Goal: Use online tool/utility: Utilize a website feature to perform a specific function

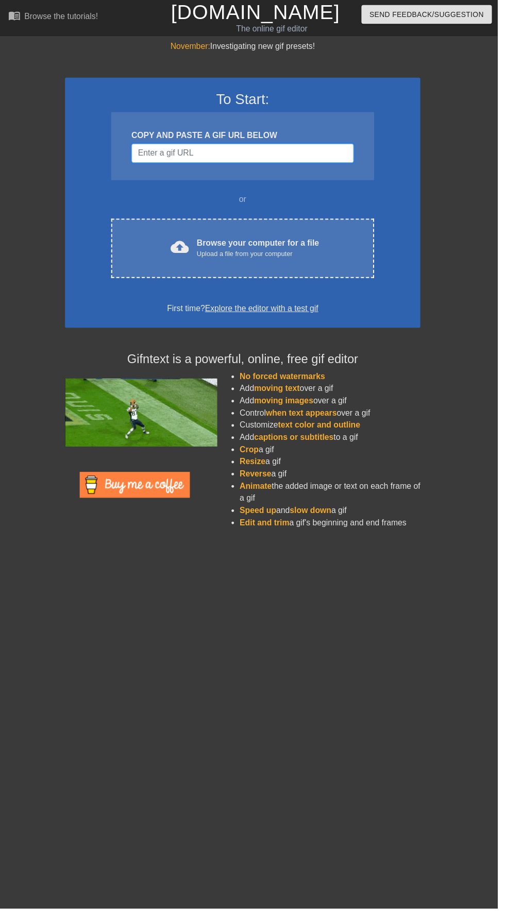
click at [290, 155] on input "Username" at bounding box center [246, 156] width 226 height 20
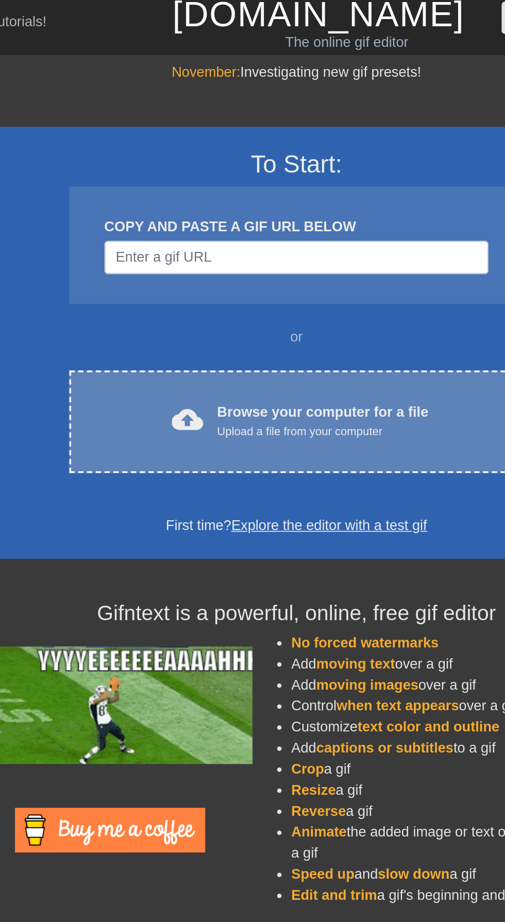
click at [275, 257] on div "Upload a file from your computer" at bounding box center [262, 258] width 124 height 10
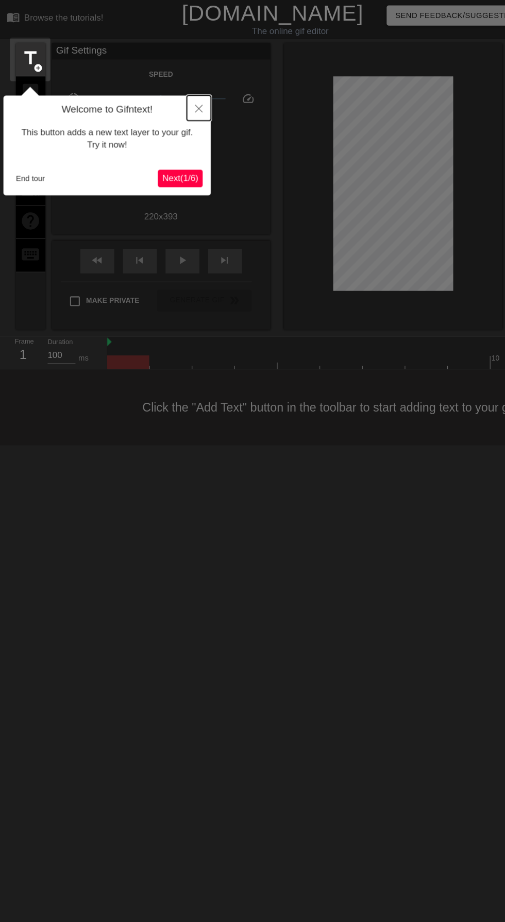
click at [196, 97] on button "Close" at bounding box center [189, 102] width 23 height 24
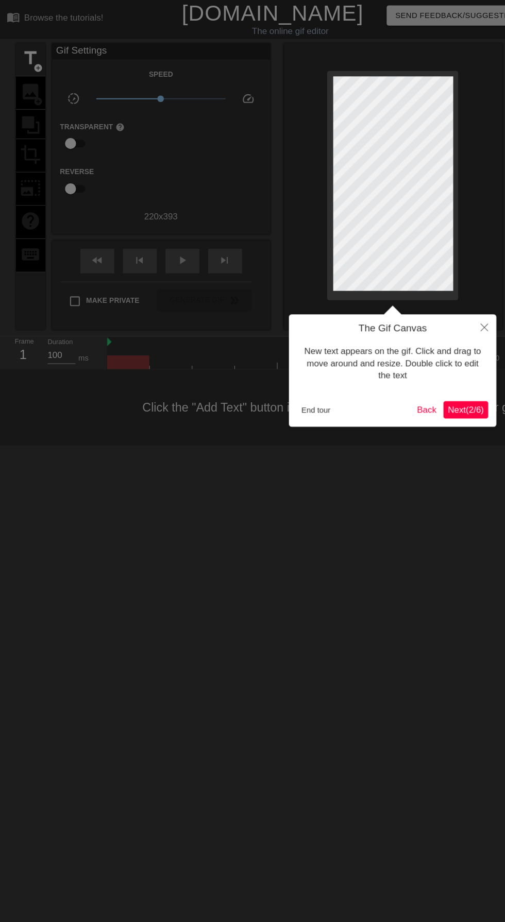
click at [449, 386] on span "Next ( 2 / 6 )" at bounding box center [441, 386] width 34 height 9
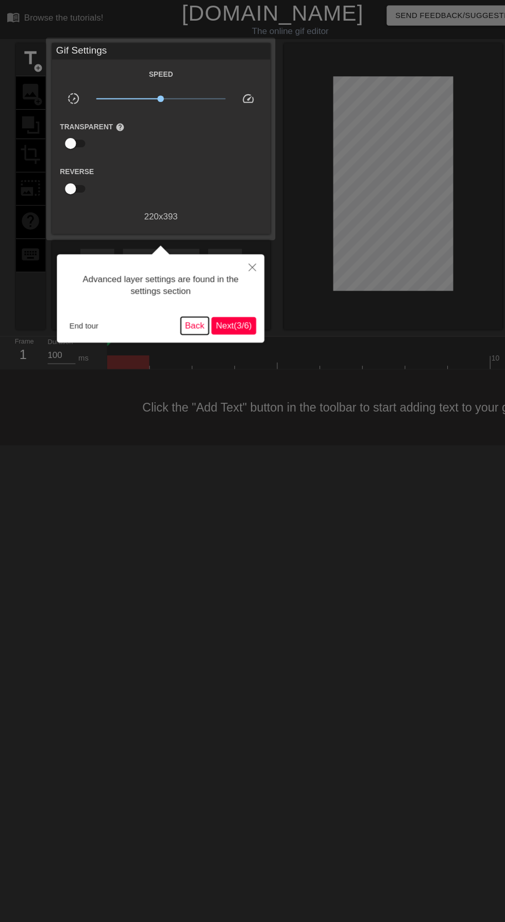
click at [182, 308] on button "Back" at bounding box center [186, 307] width 27 height 16
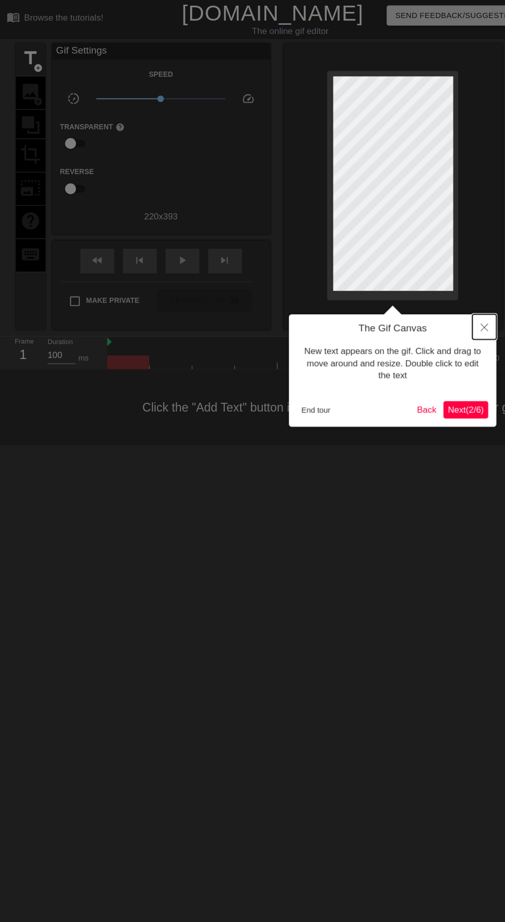
click at [463, 298] on button "Close" at bounding box center [459, 309] width 23 height 24
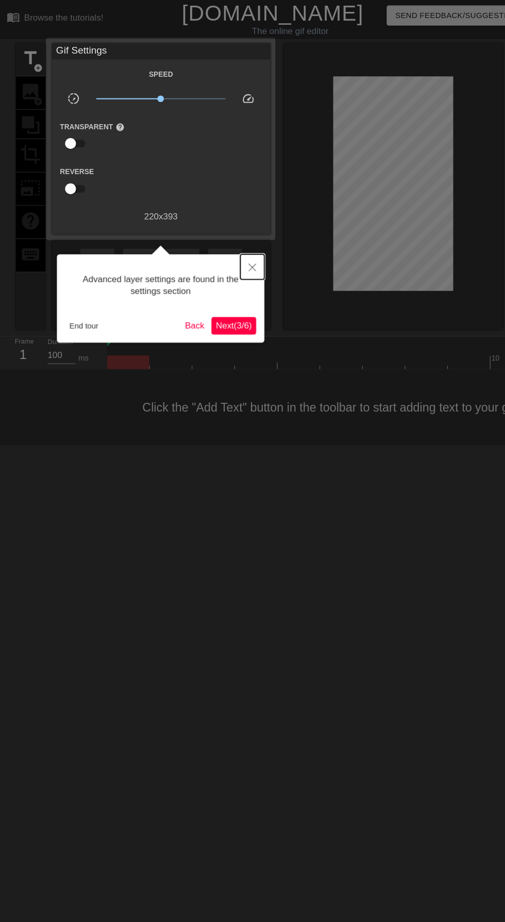
click at [246, 247] on button "Close" at bounding box center [240, 252] width 23 height 24
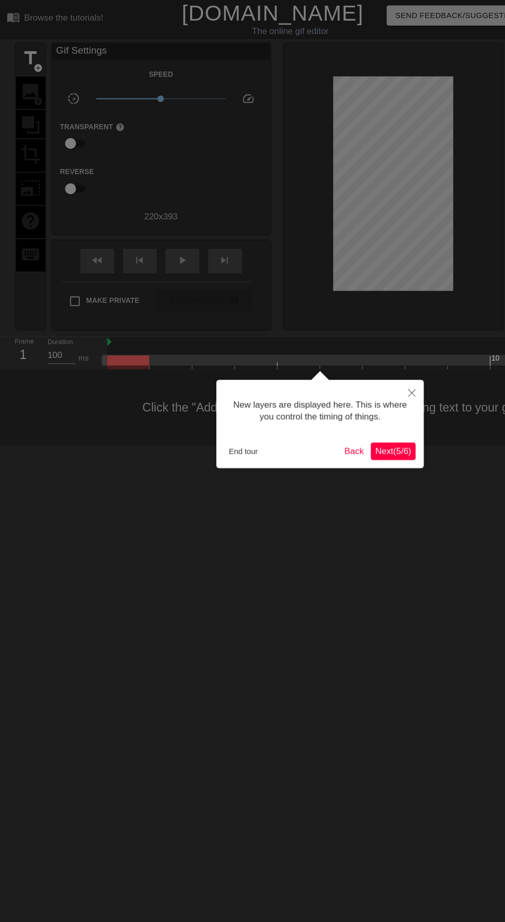
click at [382, 424] on span "Next ( 5 / 6 )" at bounding box center [373, 425] width 34 height 9
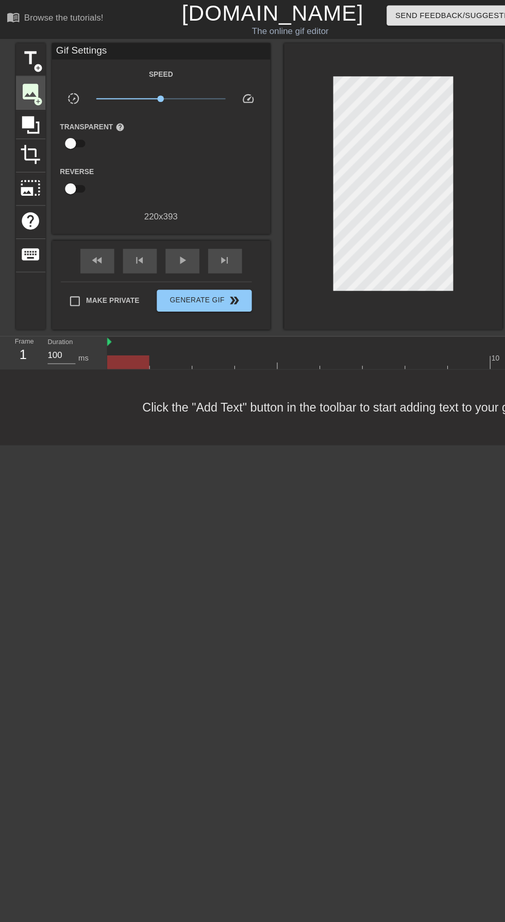
click at [38, 94] on span "add_circle" at bounding box center [38, 95] width 9 height 9
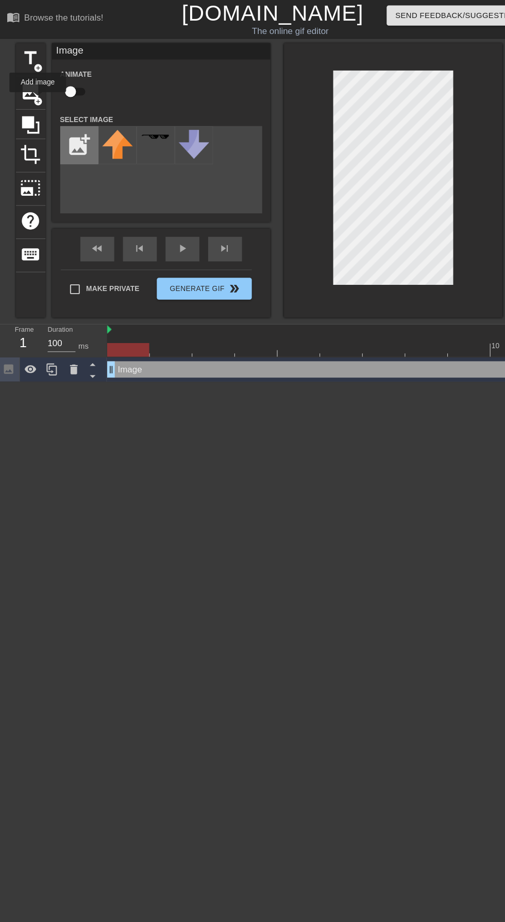
click at [71, 149] on input "file" at bounding box center [76, 137] width 35 height 35
type input "C:\fakepath\img_2716(1).png"
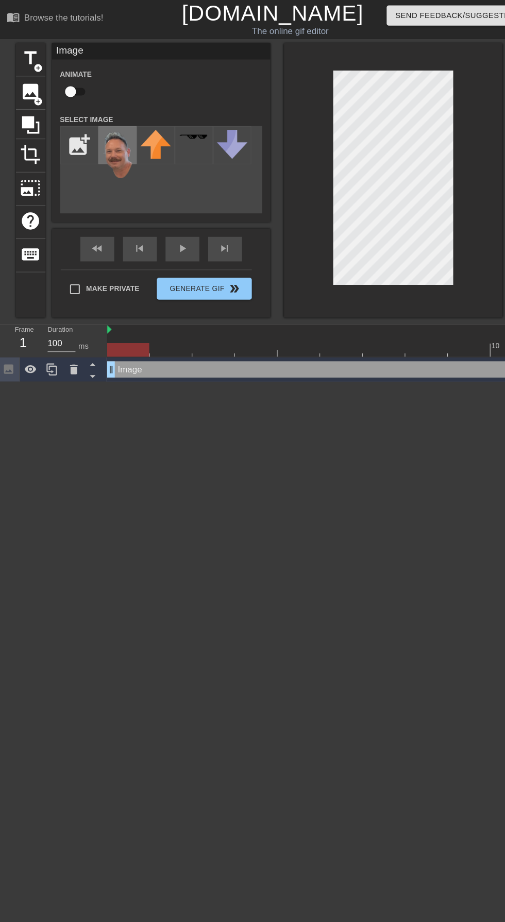
click at [113, 145] on img at bounding box center [112, 146] width 29 height 47
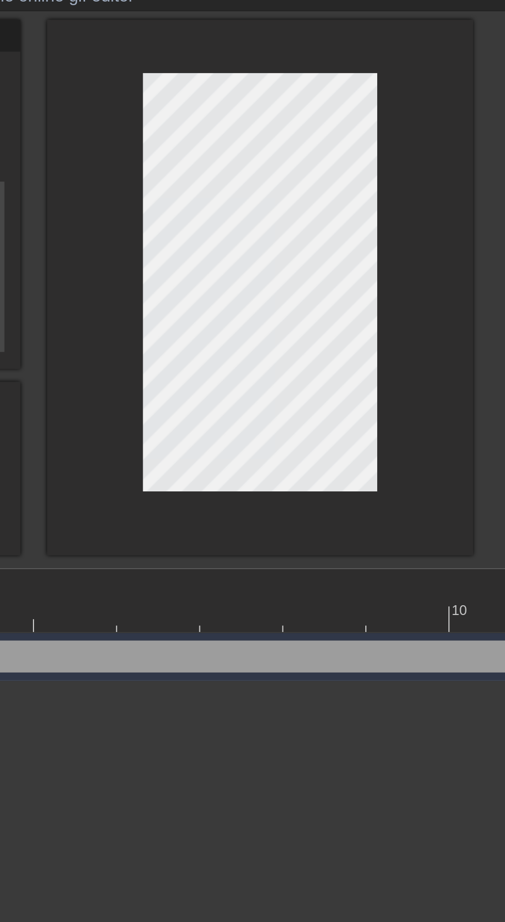
click at [451, 177] on div at bounding box center [373, 170] width 206 height 259
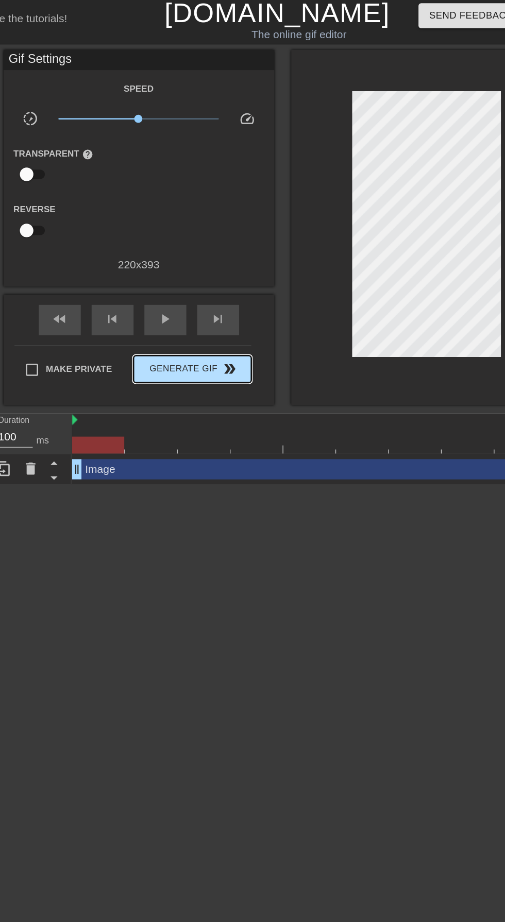
click at [219, 287] on span "double_arrow" at bounding box center [223, 284] width 12 height 12
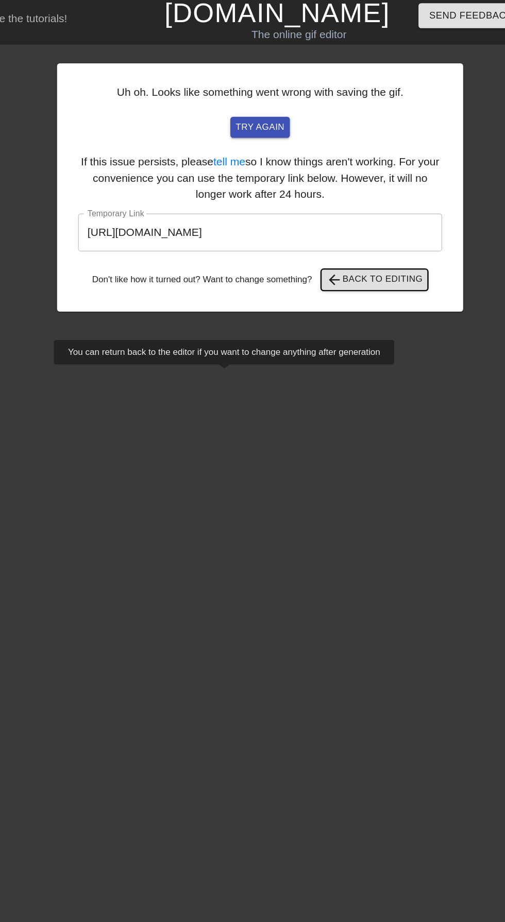
click at [349, 215] on span "arrow_back Back to Editing" at bounding box center [334, 216] width 74 height 12
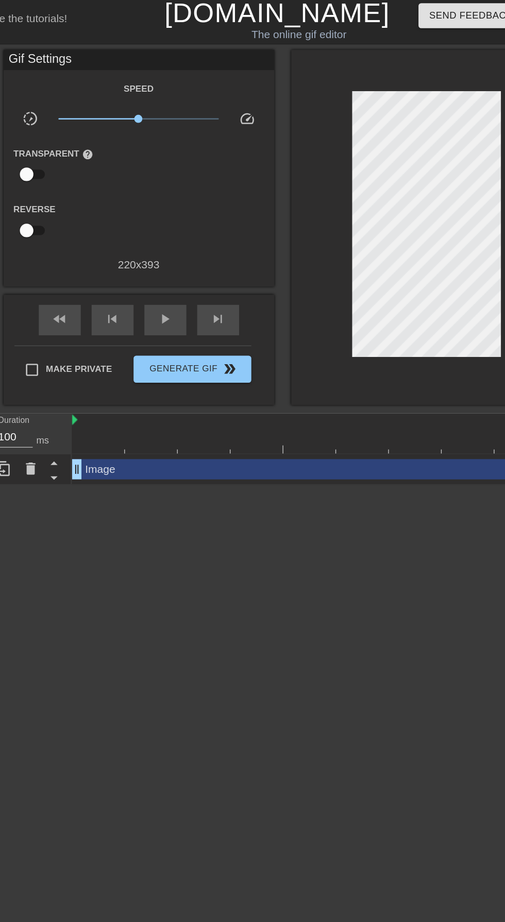
click at [76, 285] on input "Make Private" at bounding box center [73, 285] width 22 height 22
checkbox input "true"
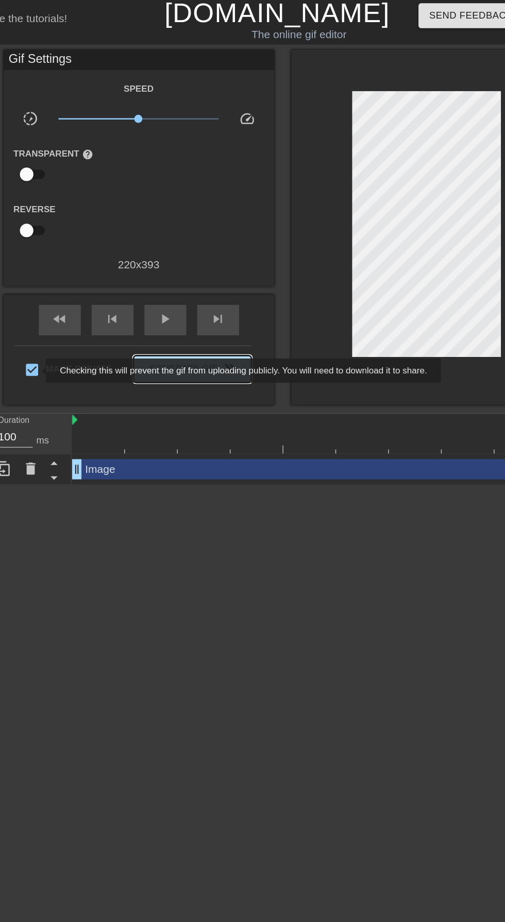
click at [208, 283] on span "Generate Gif double_arrow" at bounding box center [194, 284] width 81 height 12
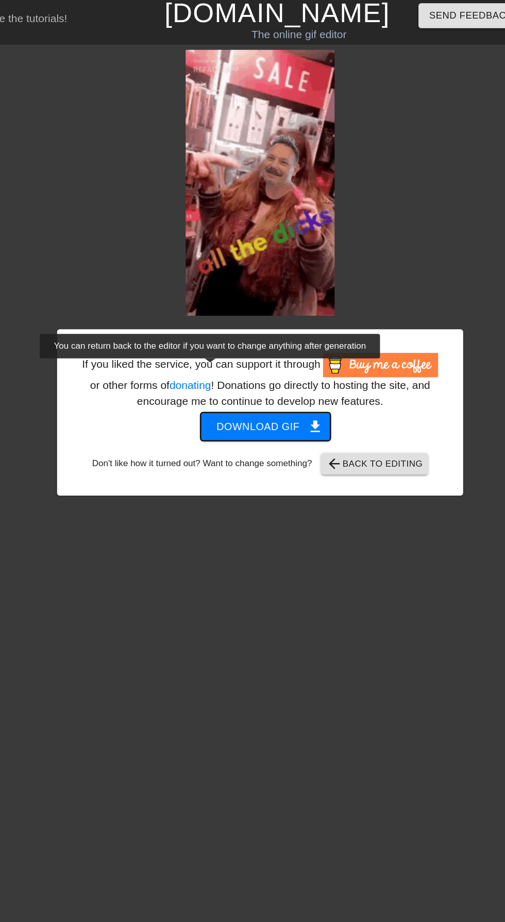
click at [247, 327] on span "Download gif get_app" at bounding box center [250, 327] width 75 height 13
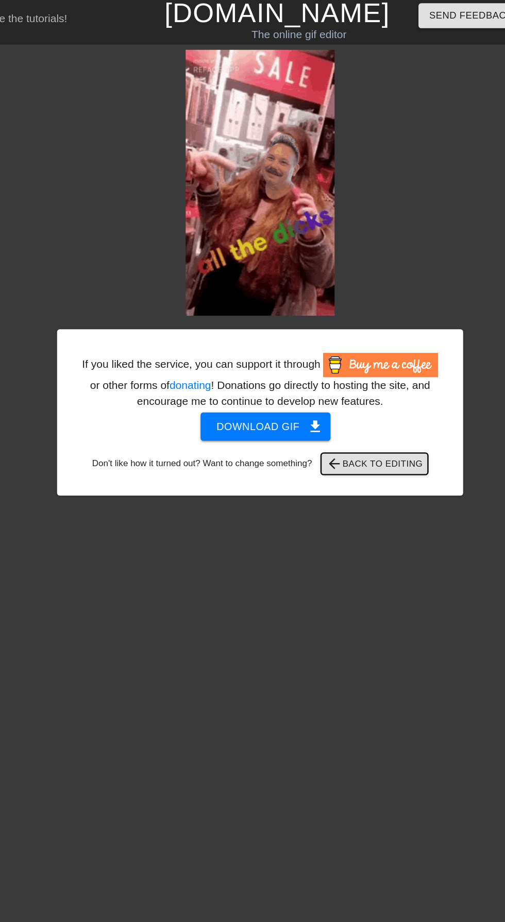
click at [350, 357] on span "arrow_back Back to Editing" at bounding box center [334, 356] width 74 height 12
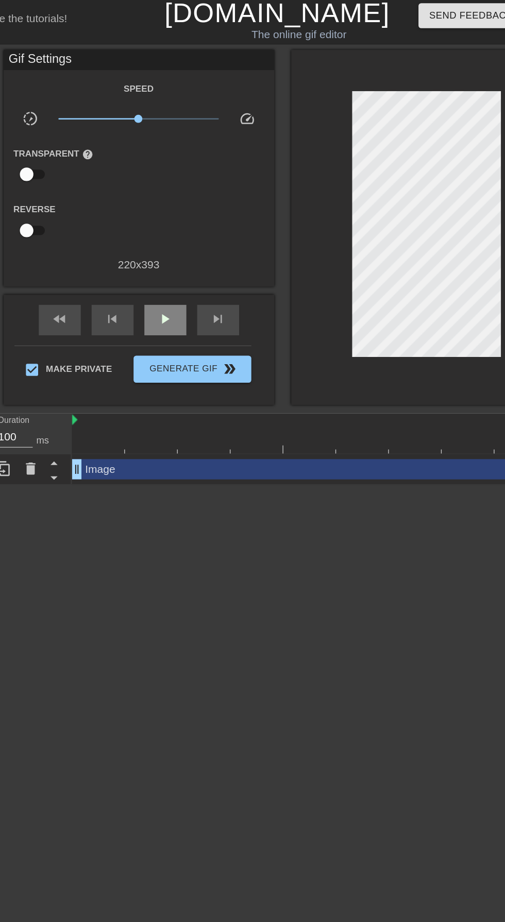
click at [176, 251] on span "play_arrow" at bounding box center [174, 246] width 12 height 12
click at [182, 252] on div "pause" at bounding box center [174, 246] width 32 height 23
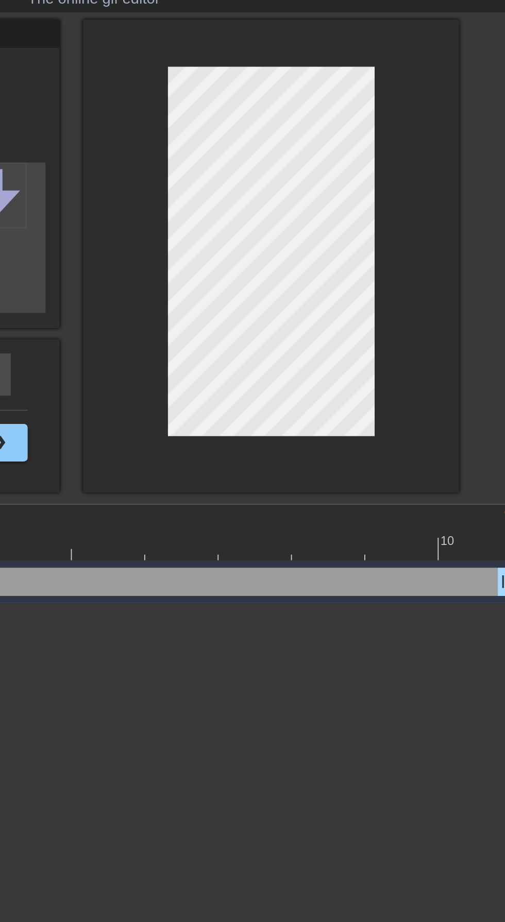
click at [380, 361] on html "menu_book Browse the tutorials! [DOMAIN_NAME] The online gif editor Send Feedba…" at bounding box center [252, 180] width 505 height 361
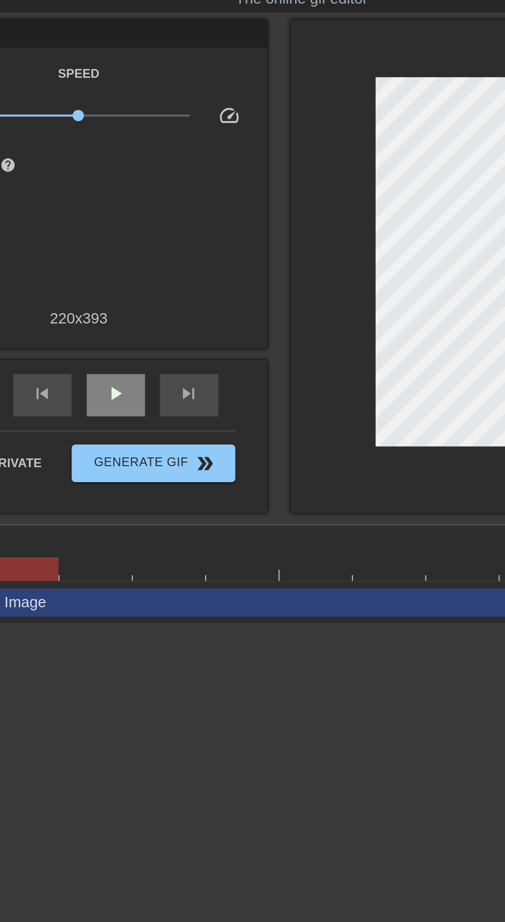
click at [177, 244] on span "play_arrow" at bounding box center [174, 246] width 12 height 12
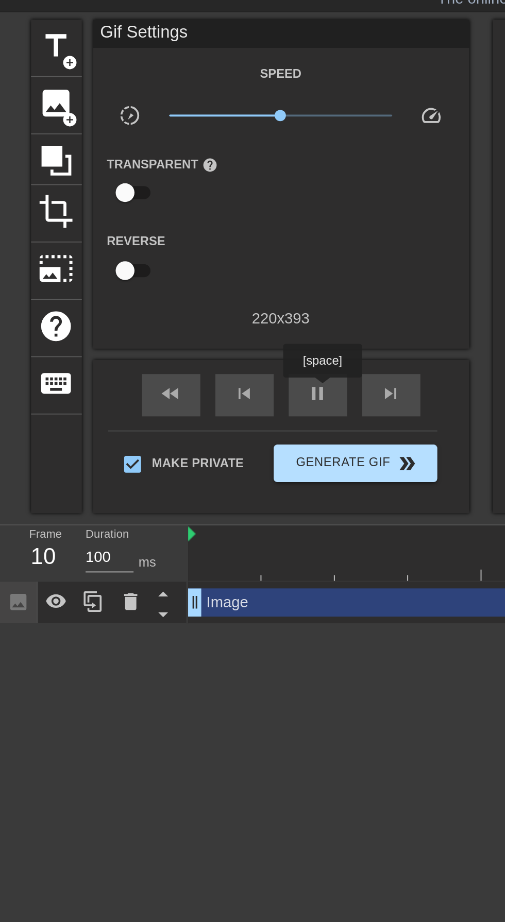
click at [205, 277] on button "Generate Gif double_arrow" at bounding box center [194, 284] width 89 height 21
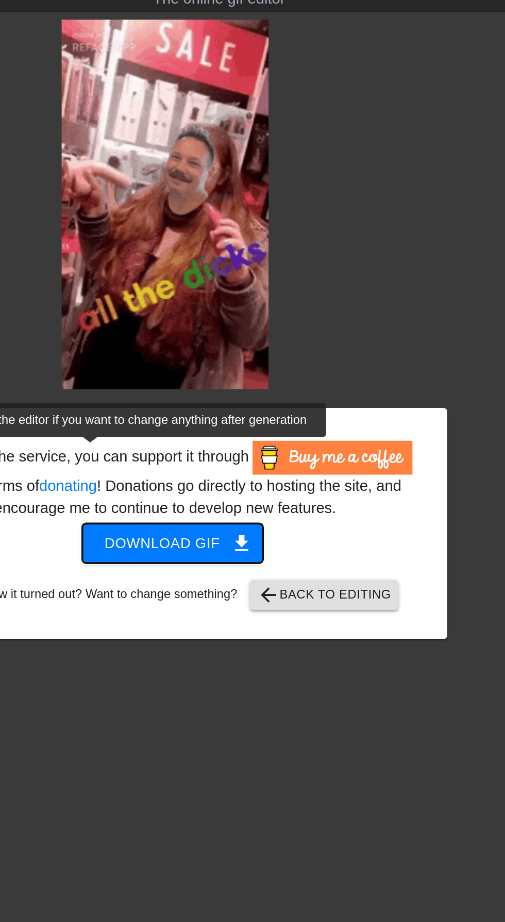
click at [260, 319] on button "Download gif get_app" at bounding box center [250, 328] width 99 height 22
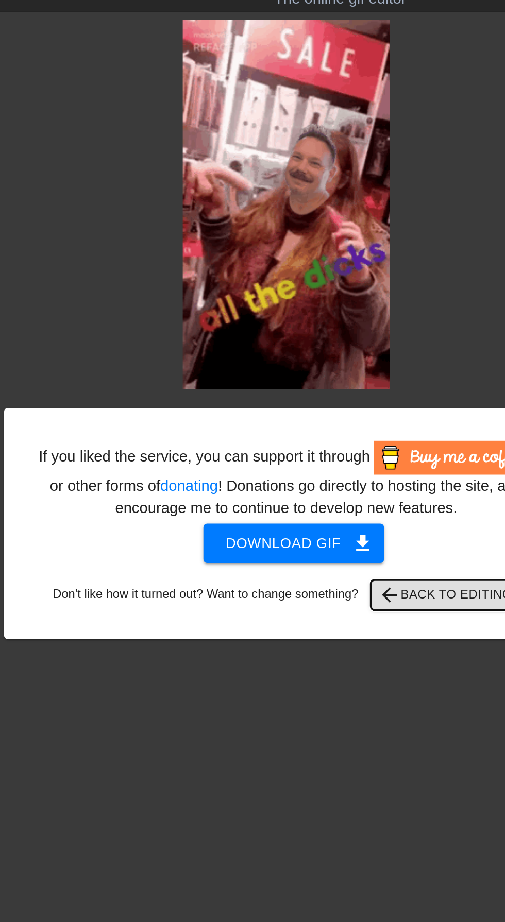
click at [326, 356] on span "arrow_back Back to Editing" at bounding box center [334, 356] width 74 height 12
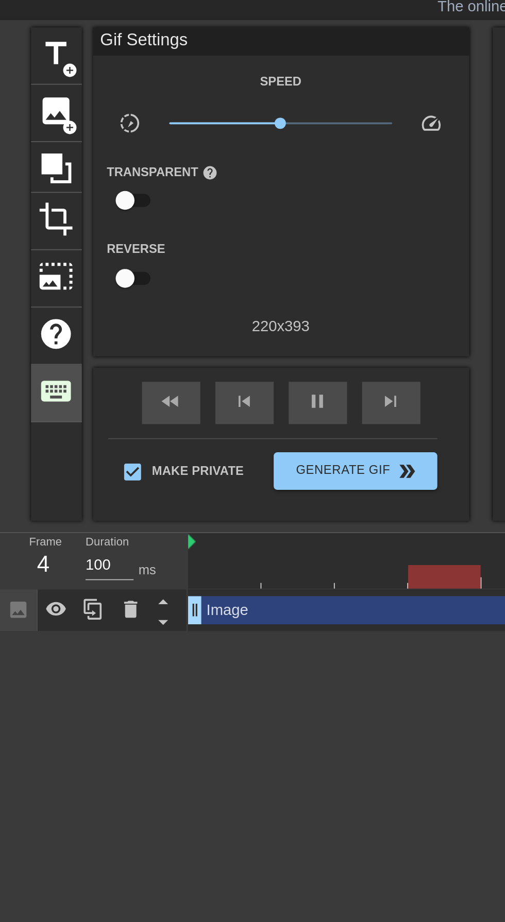
click at [20, 231] on div "keyboard" at bounding box center [31, 241] width 28 height 31
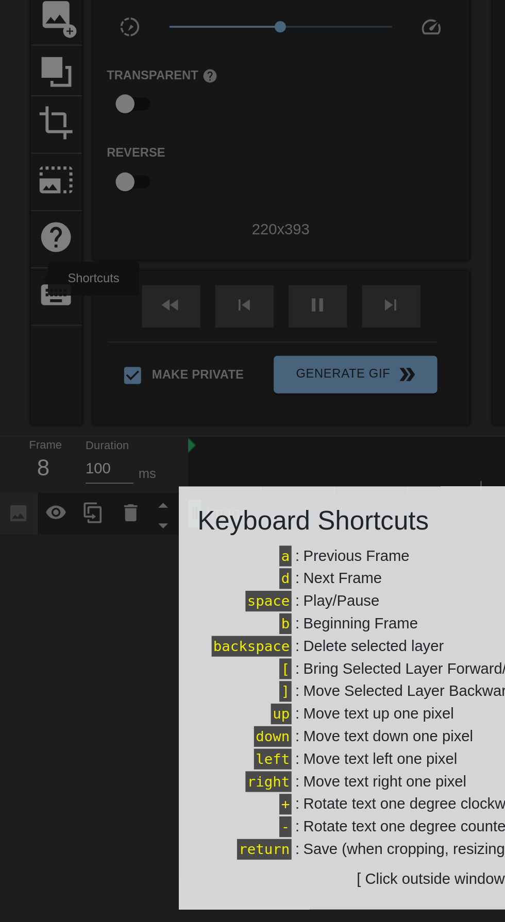
click at [27, 240] on div at bounding box center [252, 461] width 505 height 922
